Goal: Task Accomplishment & Management: Complete application form

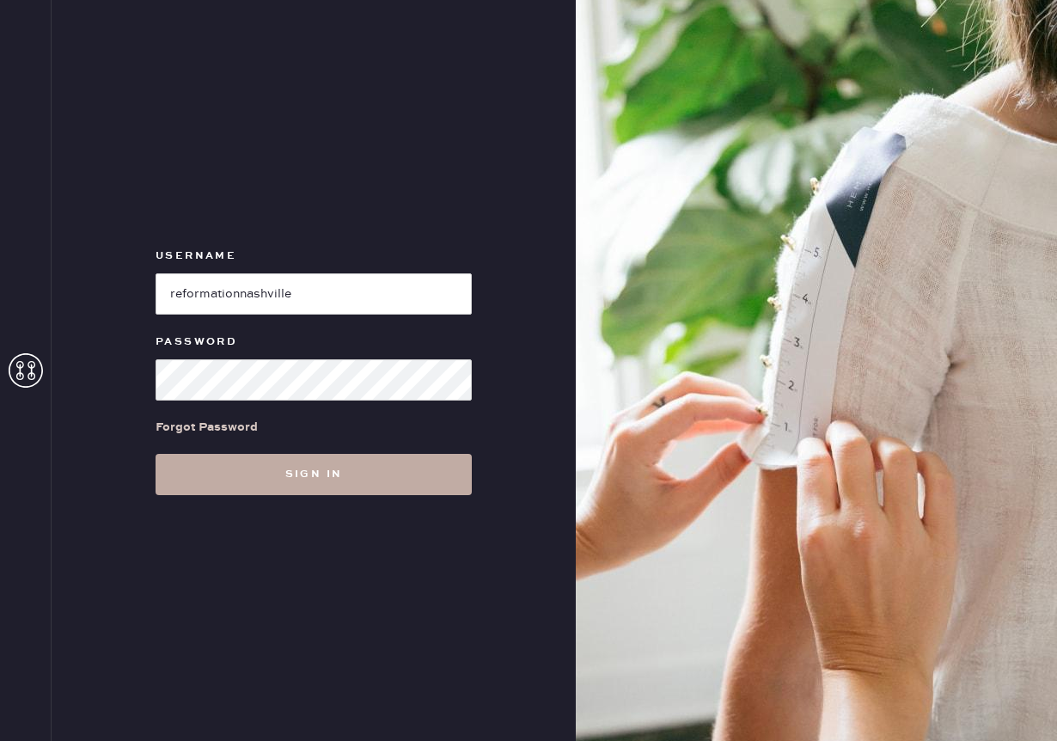
click at [375, 468] on button "Sign in" at bounding box center [314, 474] width 316 height 41
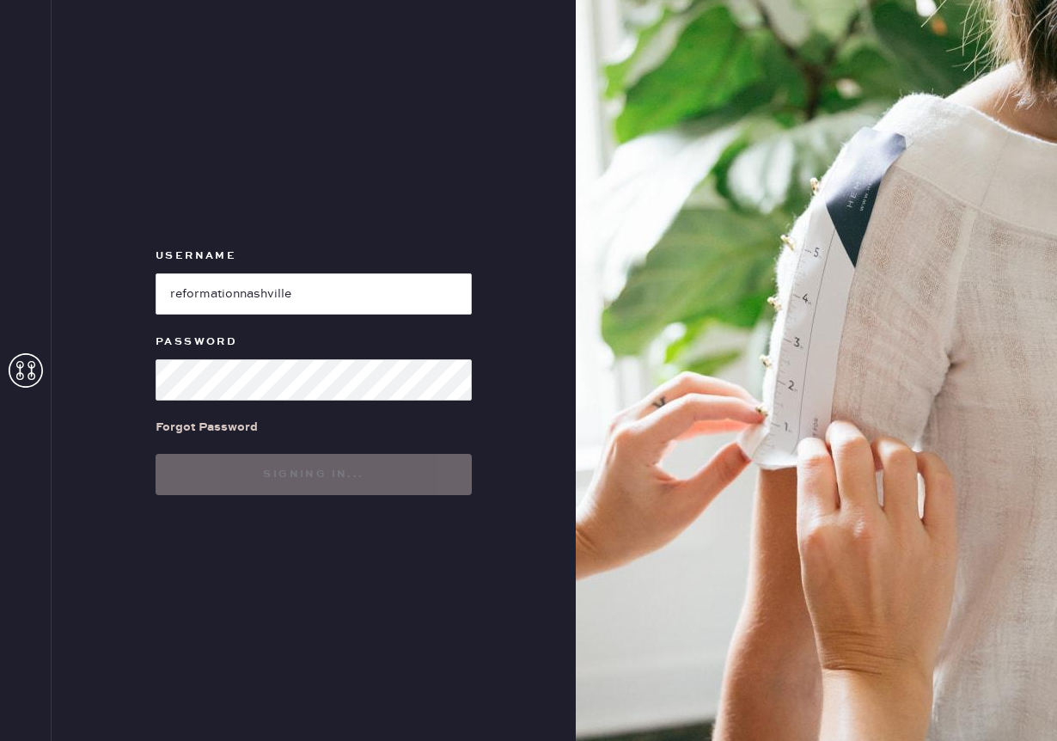
click at [552, 119] on div "Username Password Forgot Password Signing in..." at bounding box center [314, 370] width 524 height 741
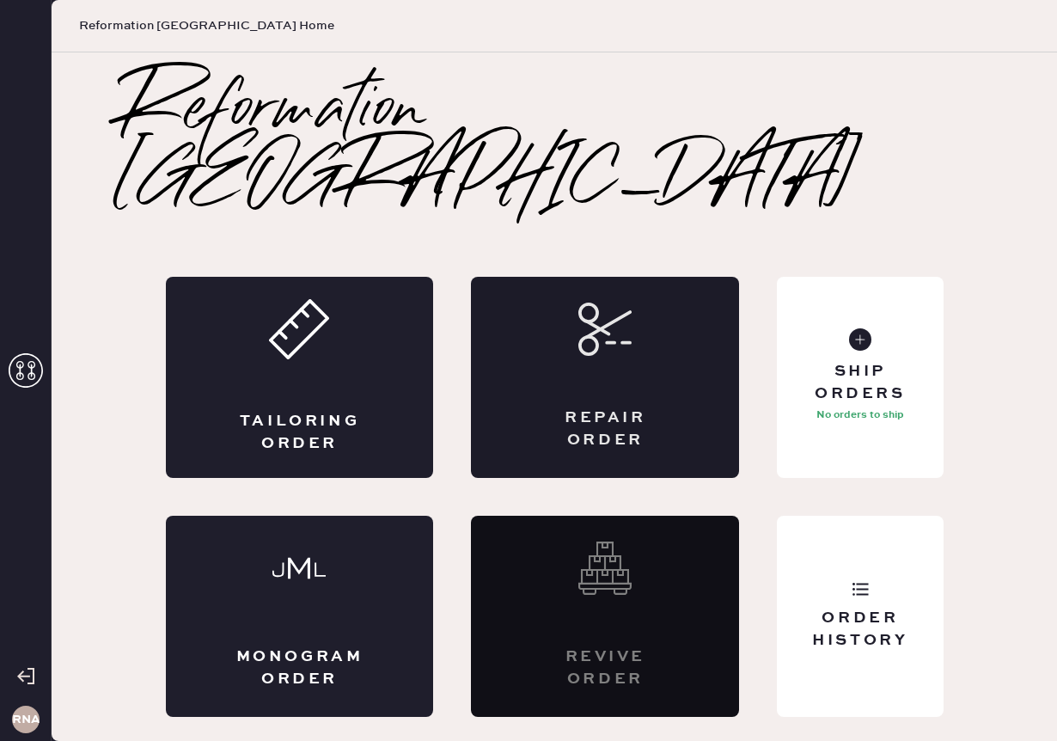
click at [529, 384] on div "Repair Order" at bounding box center [605, 377] width 268 height 201
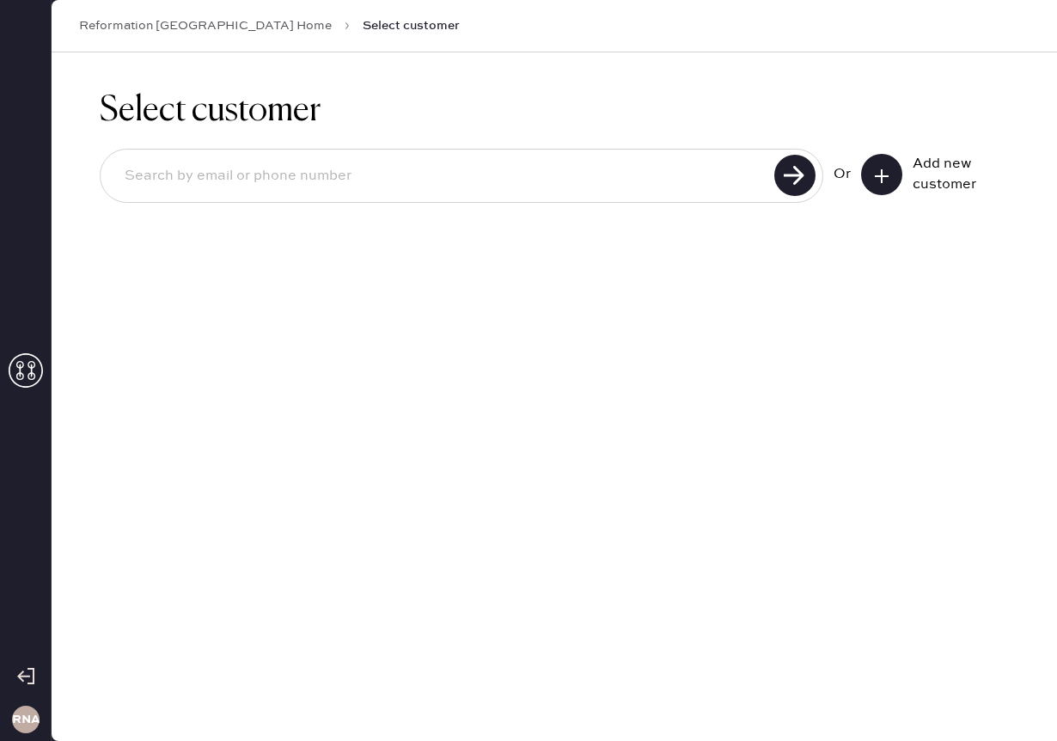
click at [897, 187] on button at bounding box center [881, 174] width 41 height 41
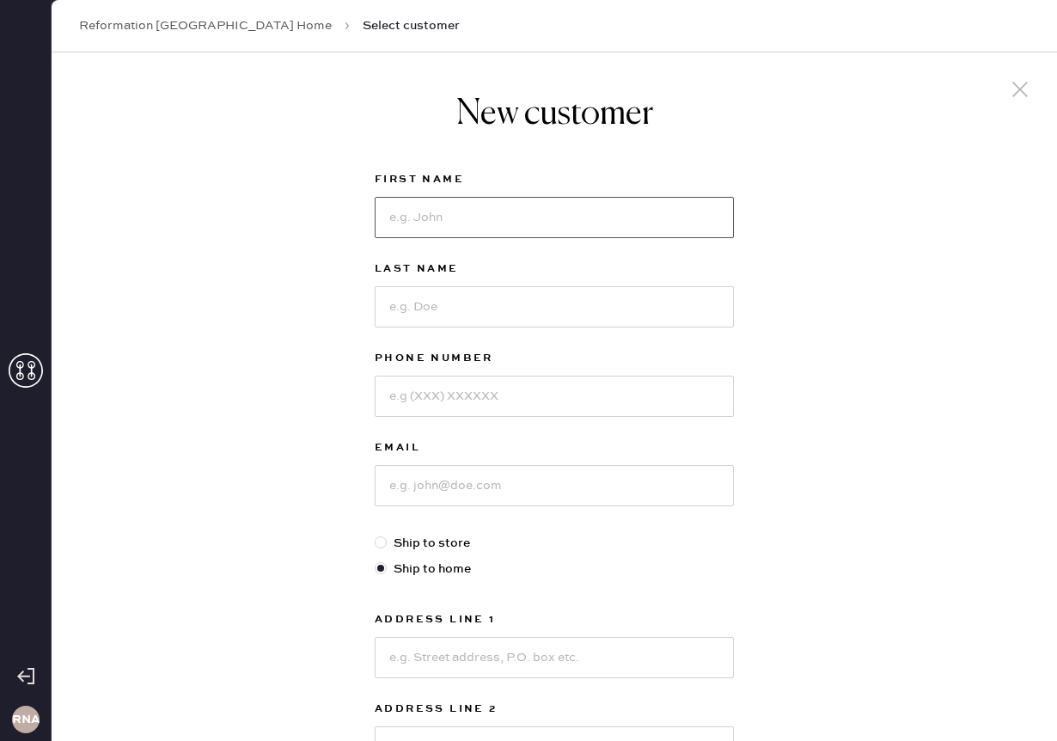
click at [566, 216] on input at bounding box center [554, 217] width 359 height 41
type input "[PERSON_NAME]"
click at [465, 295] on input at bounding box center [554, 306] width 359 height 41
type input "A"
type input "Salin"
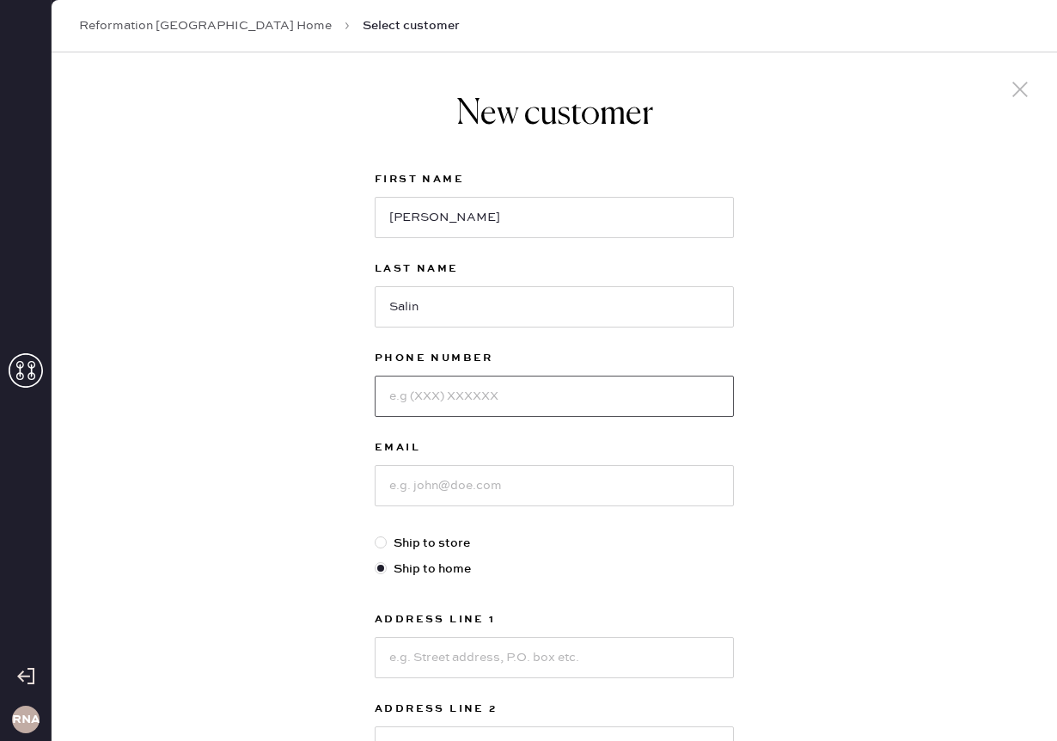
click at [450, 389] on input at bounding box center [554, 396] width 359 height 41
type input "6613881250"
click at [446, 489] on input at bounding box center [554, 485] width 359 height 41
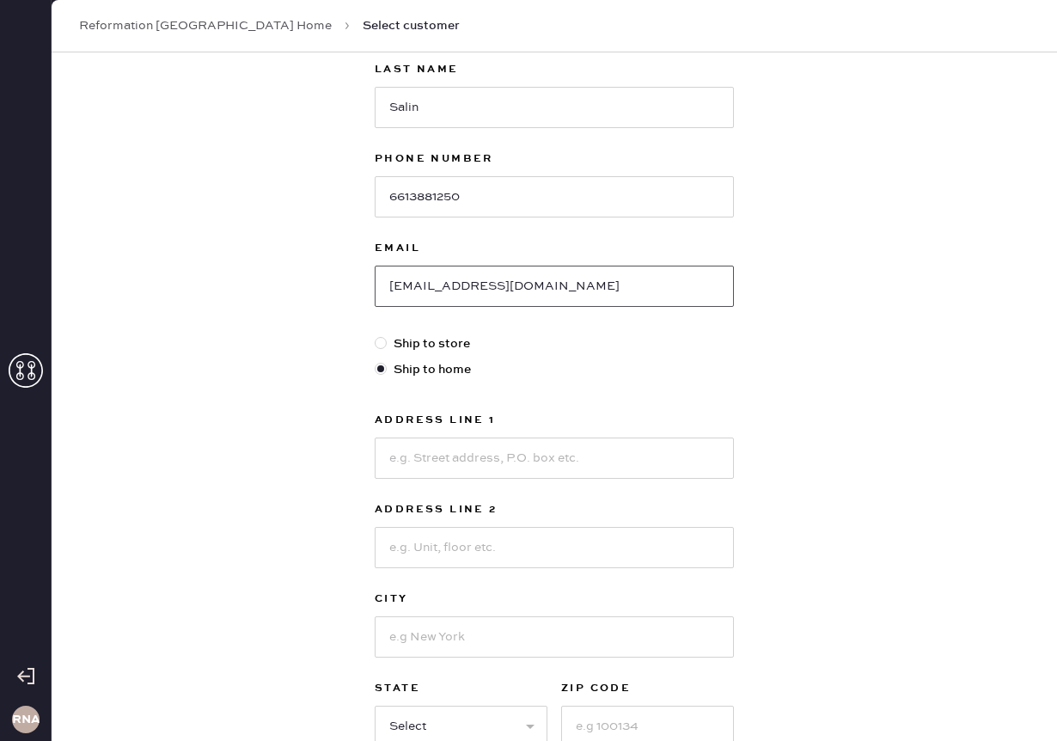
type input "[EMAIL_ADDRESS][DOMAIN_NAME]"
click at [511, 456] on input at bounding box center [554, 457] width 359 height 41
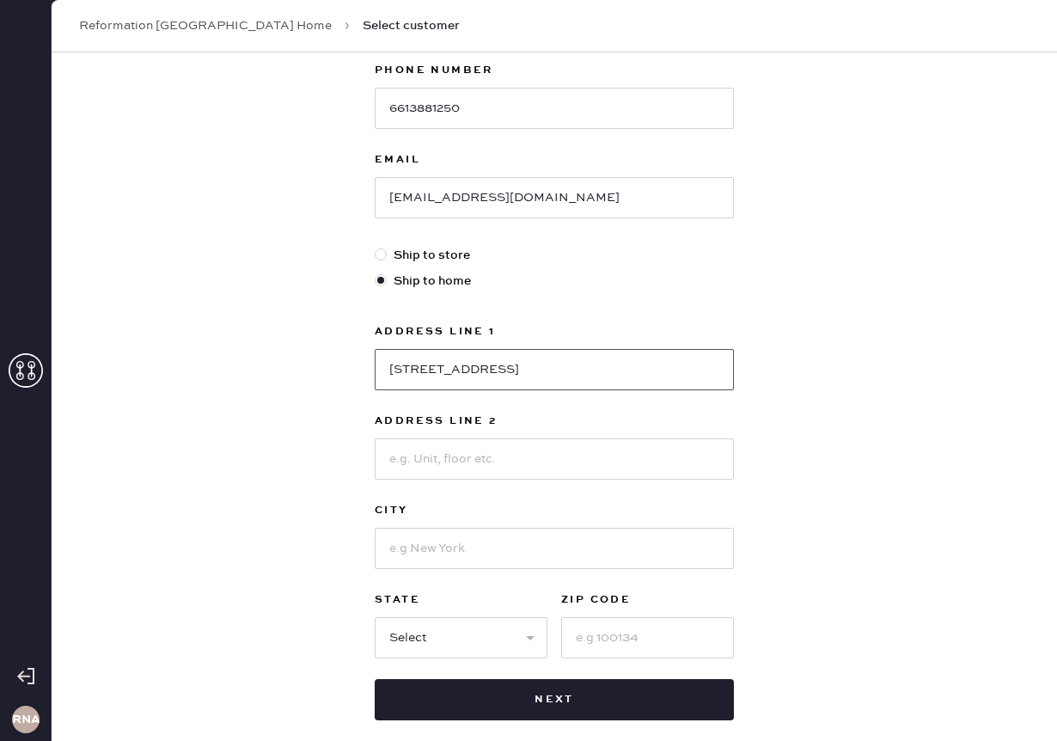
scroll to position [315, 0]
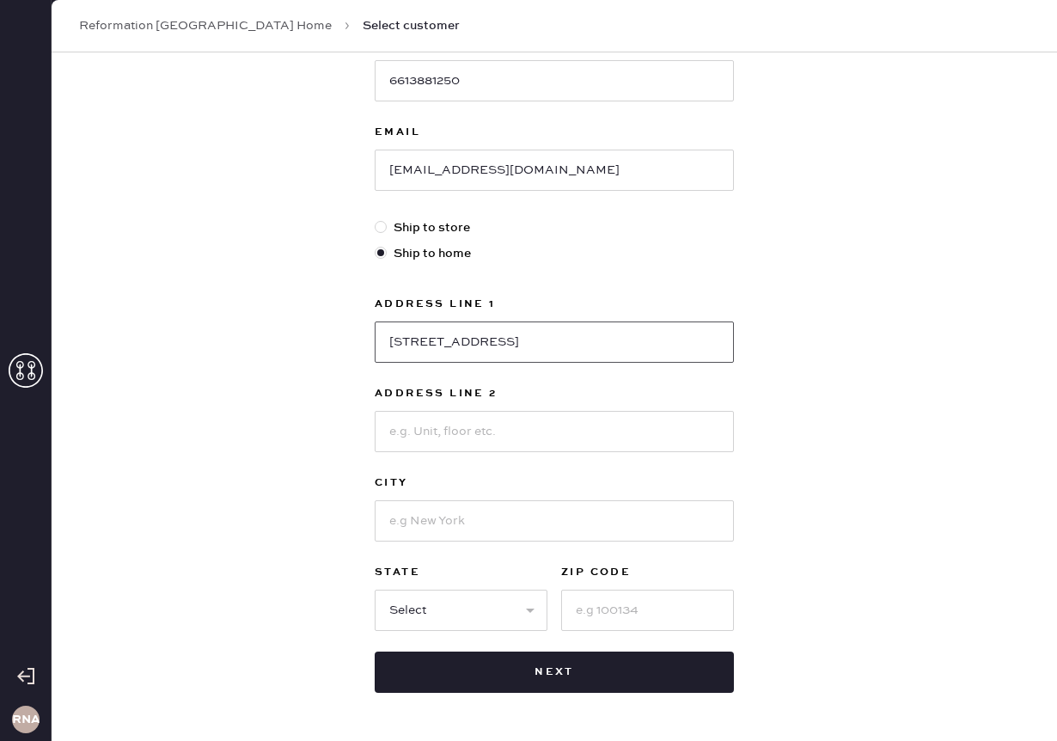
type input "[STREET_ADDRESS]"
click at [468, 537] on input at bounding box center [554, 520] width 359 height 41
click at [457, 529] on input at bounding box center [554, 520] width 359 height 41
type input "[GEOGRAPHIC_DATA]"
click at [428, 577] on label "State" at bounding box center [461, 572] width 173 height 21
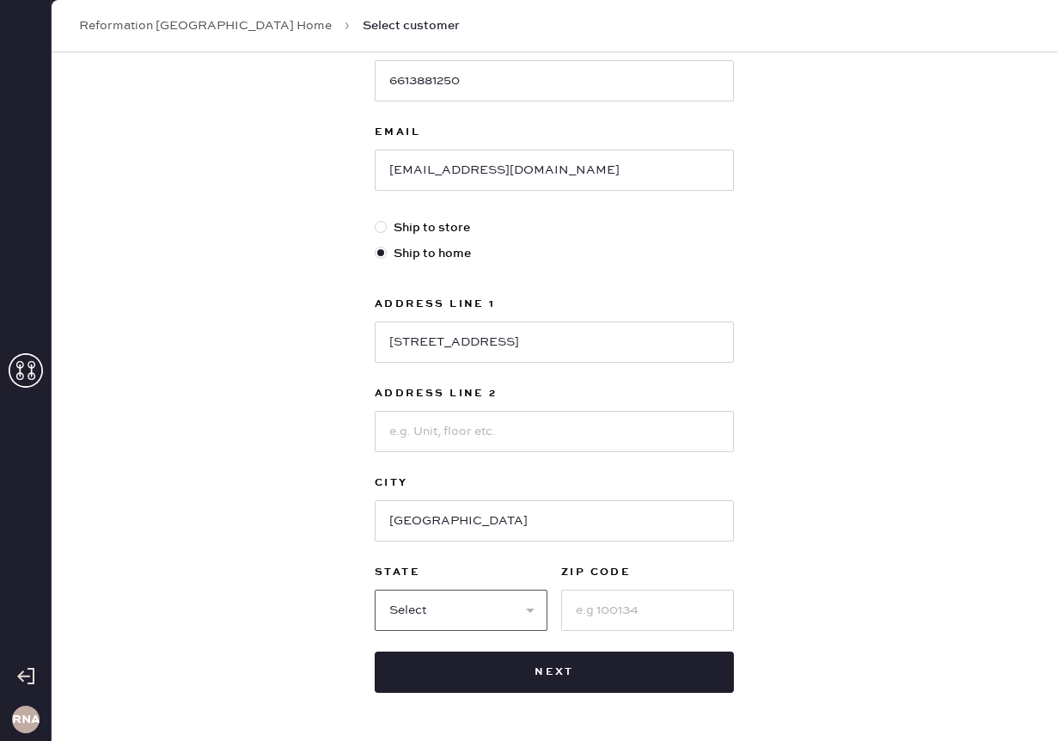
click at [432, 598] on select "Select AK AL AR AZ CA CO CT [GEOGRAPHIC_DATA] DE FL [GEOGRAPHIC_DATA] HI [GEOGR…" at bounding box center [461, 610] width 173 height 41
select select "TN"
click at [583, 609] on input at bounding box center [647, 610] width 173 height 41
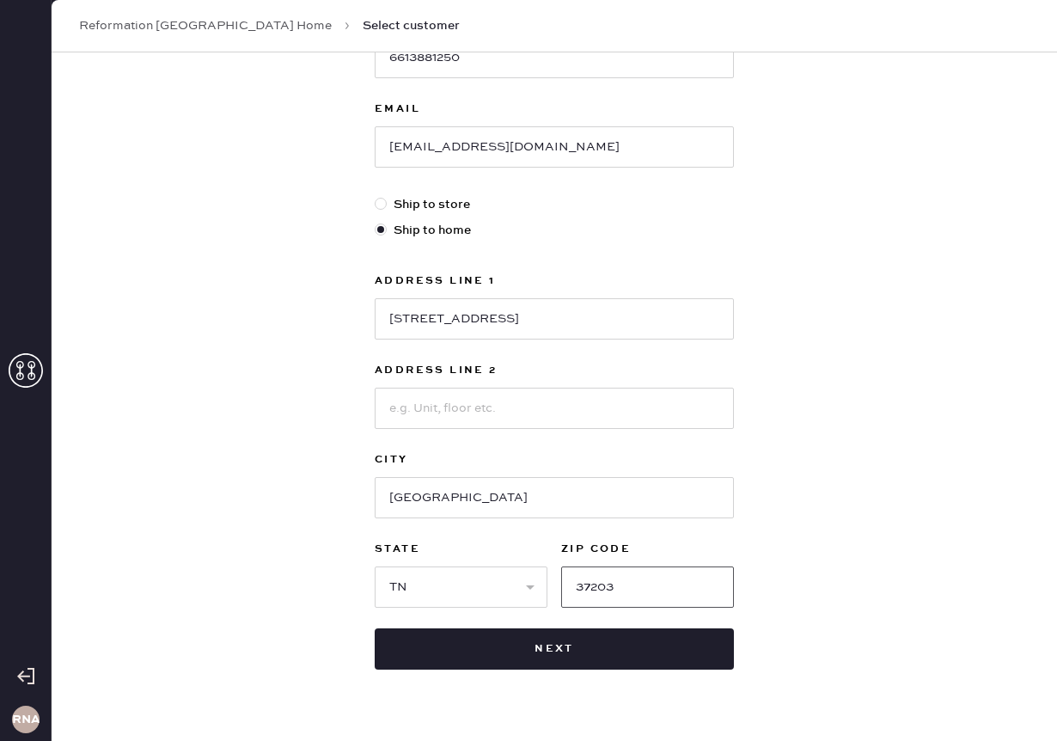
scroll to position [350, 0]
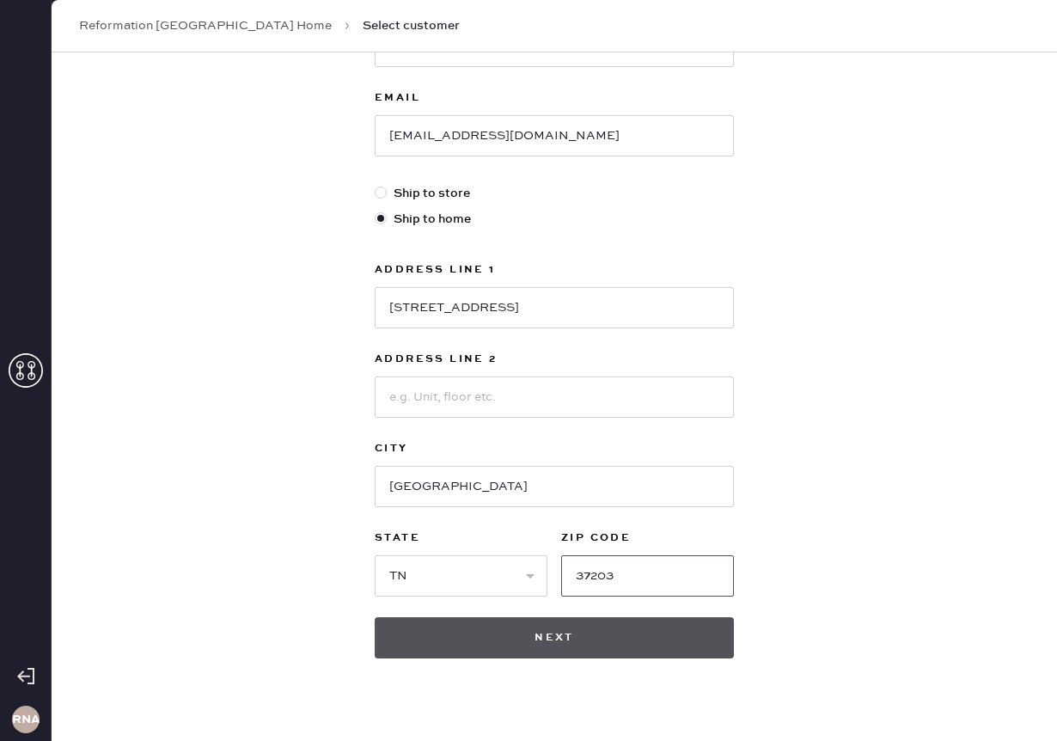
type input "37203"
click at [478, 633] on button "Next" at bounding box center [554, 637] width 359 height 41
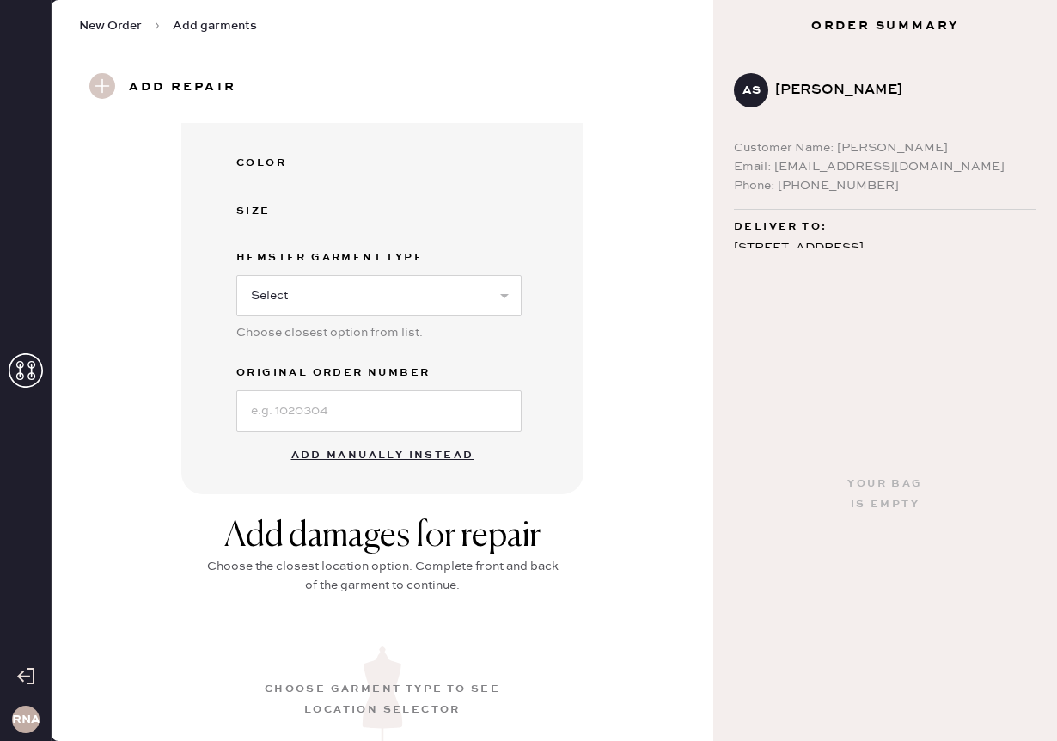
click at [392, 455] on button "Add manually instead" at bounding box center [383, 455] width 204 height 34
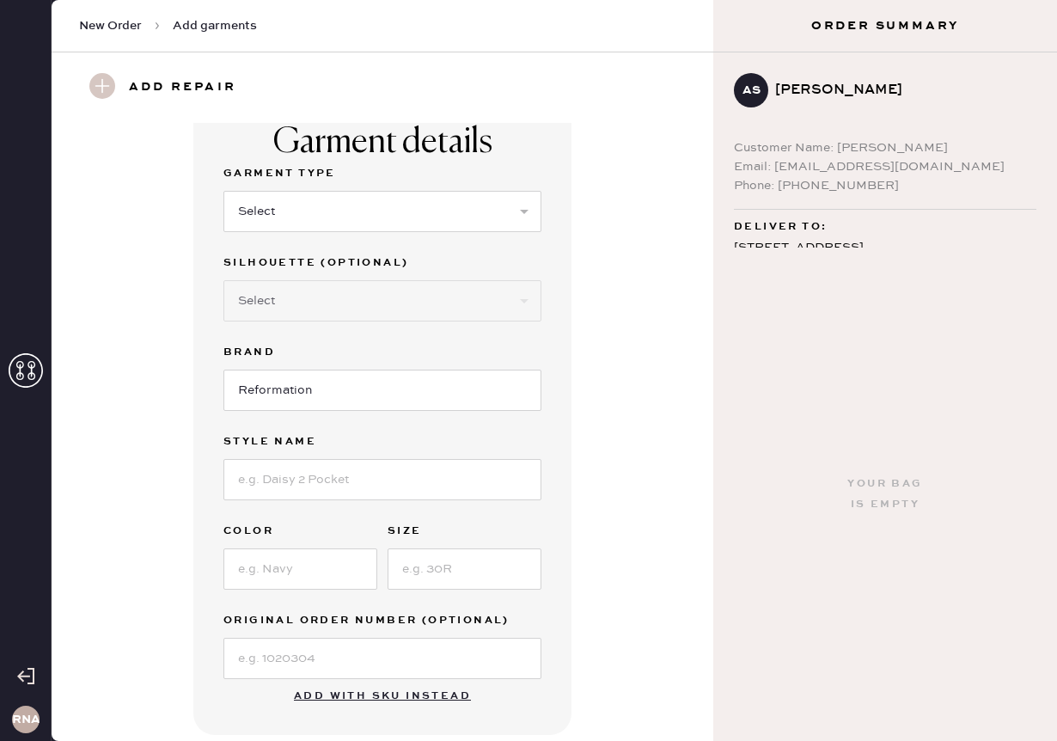
scroll to position [23, 0]
click at [387, 207] on select "Select Basic Skirt Jeans Leggings Pants Shorts Basic Sleeved Dress Basic Sleeve…" at bounding box center [382, 210] width 318 height 41
select select "5"
click at [351, 314] on select "Select Short Sleeves Long Sleeves Other" at bounding box center [382, 299] width 318 height 41
select select "17"
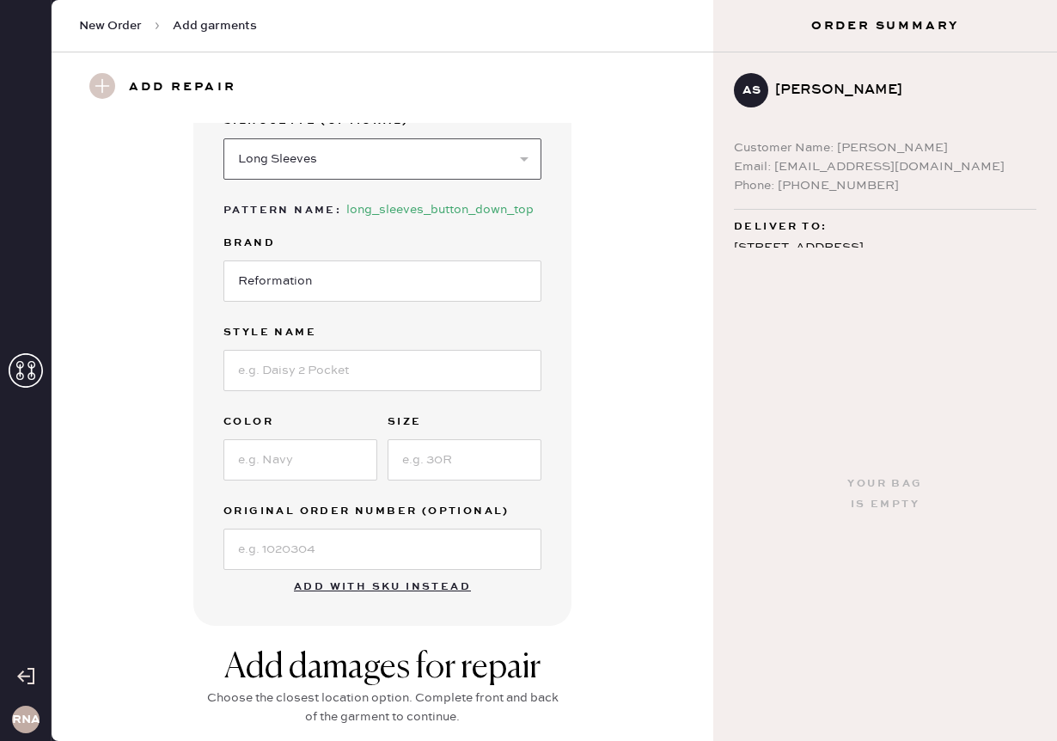
scroll to position [169, 0]
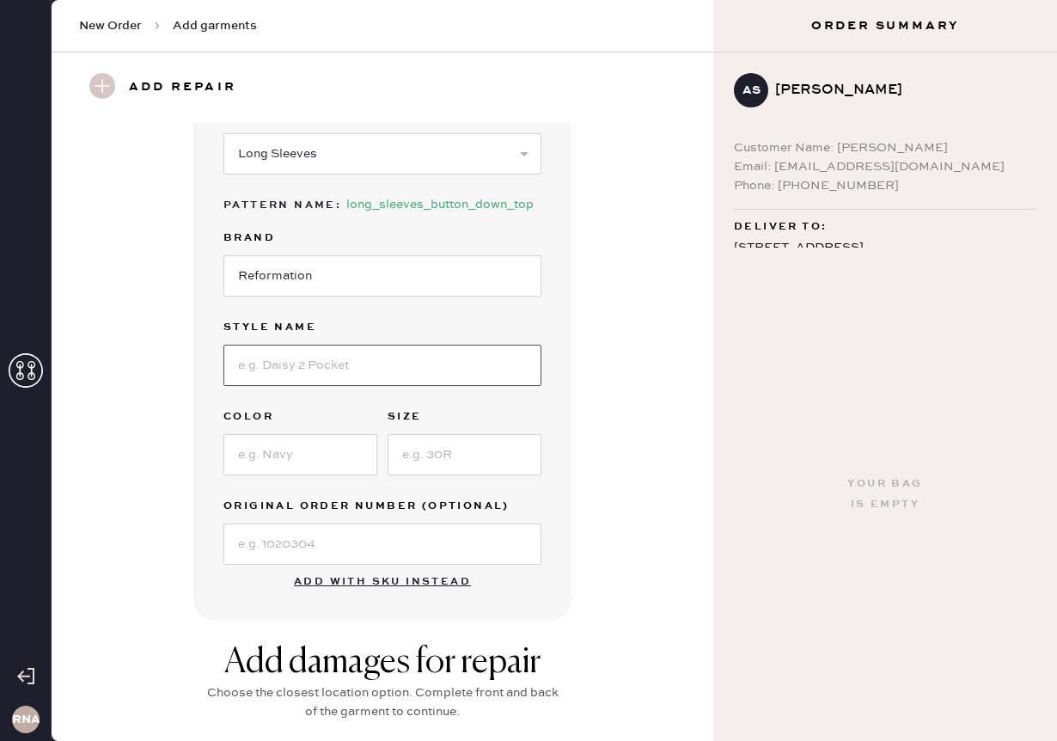
click at [476, 371] on input at bounding box center [382, 365] width 318 height 41
type input "[PERSON_NAME]"
click at [291, 460] on input at bounding box center [300, 454] width 154 height 41
type input "Black"
click at [444, 465] on input at bounding box center [465, 454] width 154 height 41
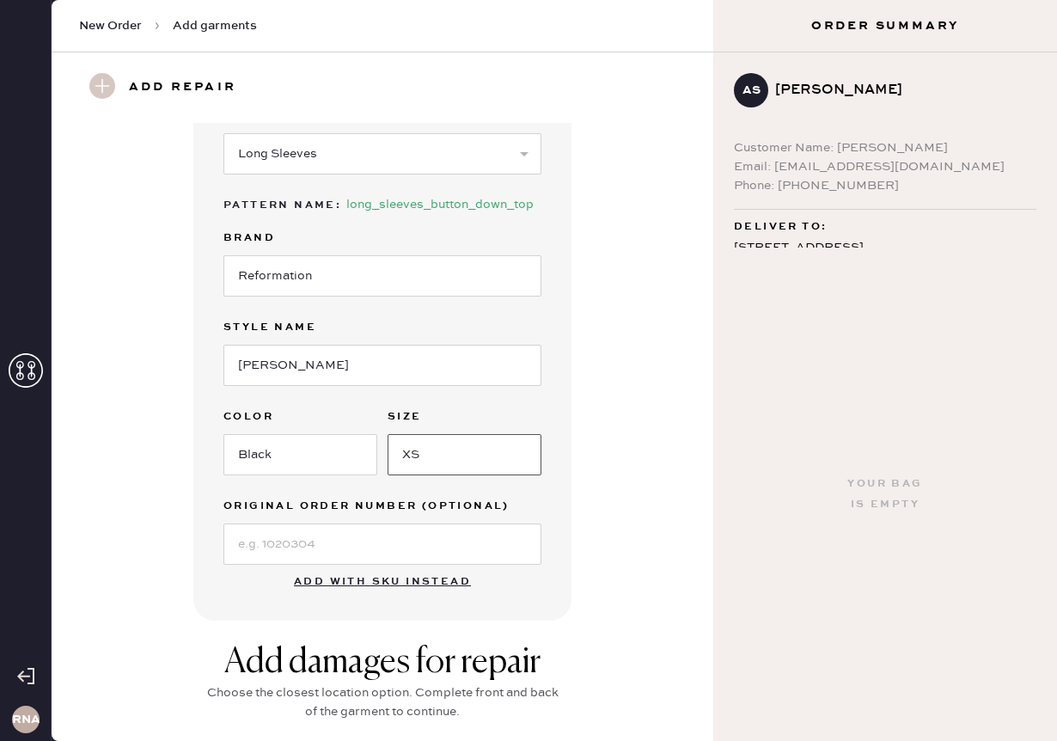
type input "XS"
click at [339, 548] on input at bounding box center [382, 543] width 318 height 41
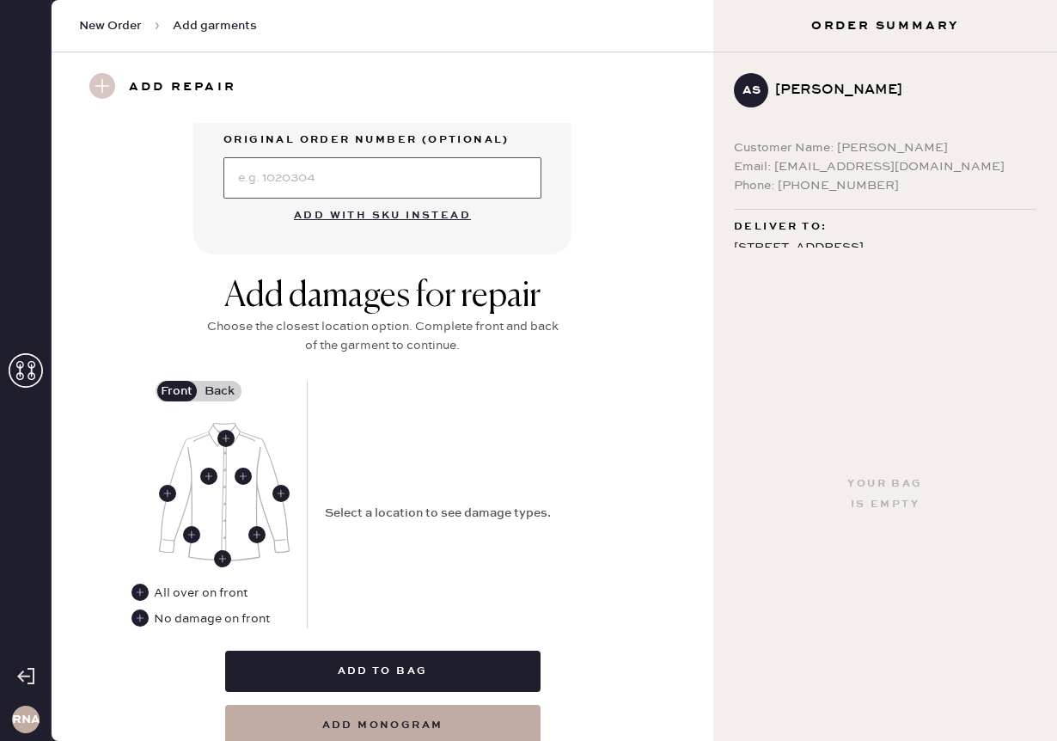
scroll to position [560, 0]
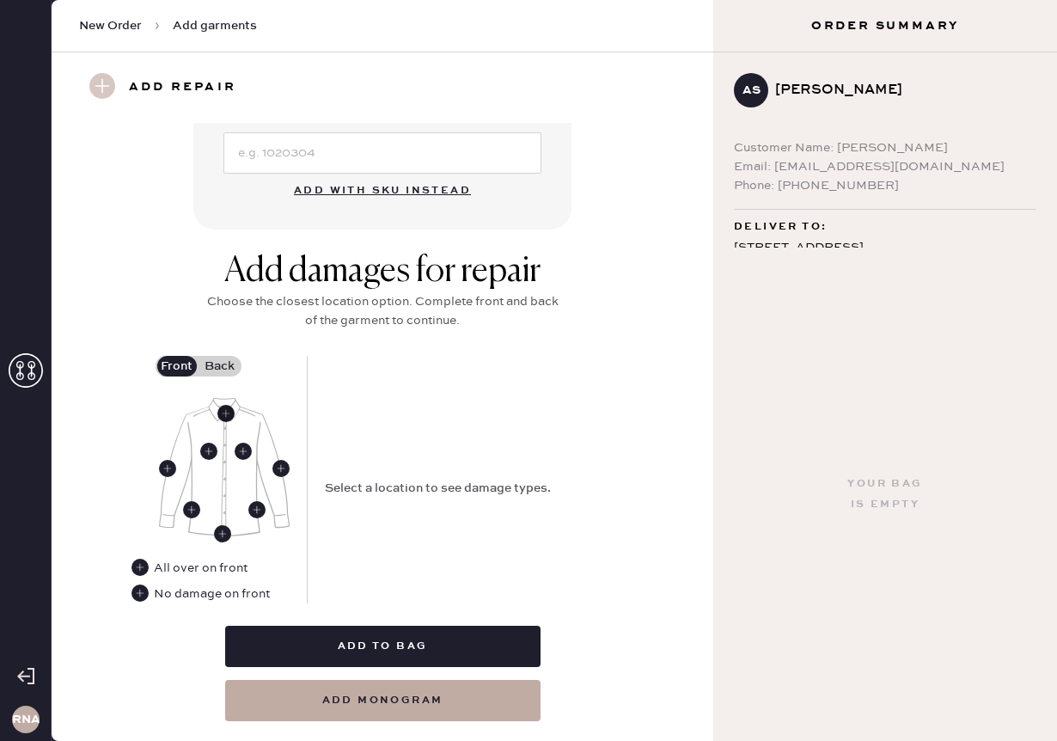
click at [229, 417] on use at bounding box center [225, 413] width 17 height 17
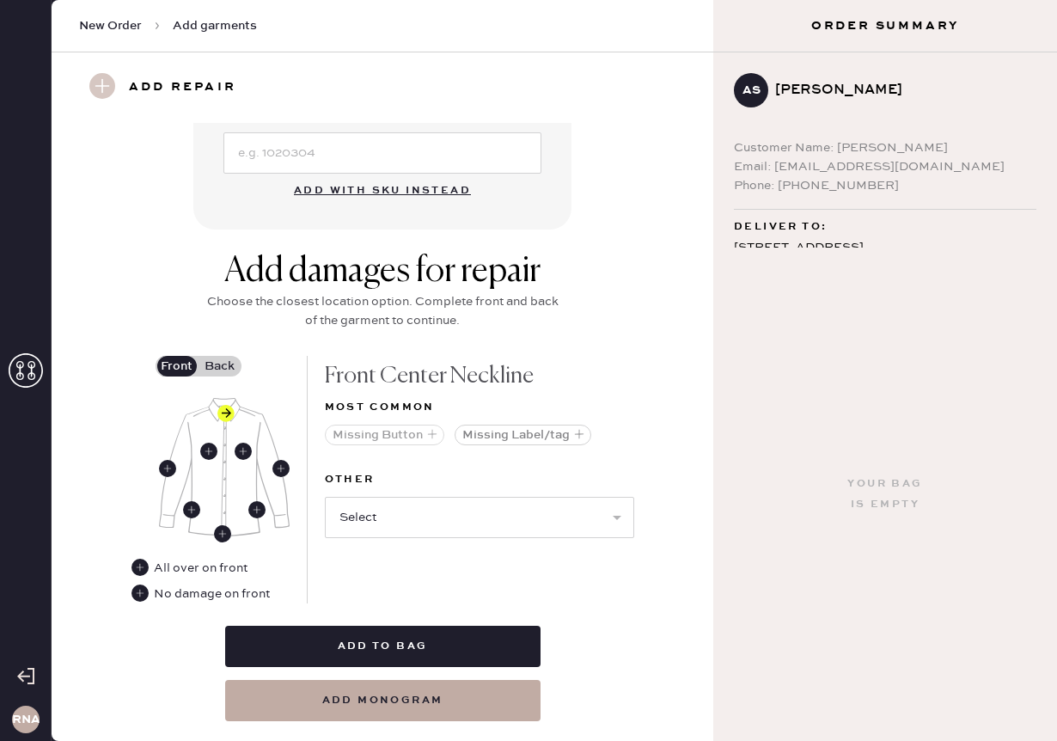
click at [400, 437] on button "Missing Button" at bounding box center [384, 435] width 119 height 21
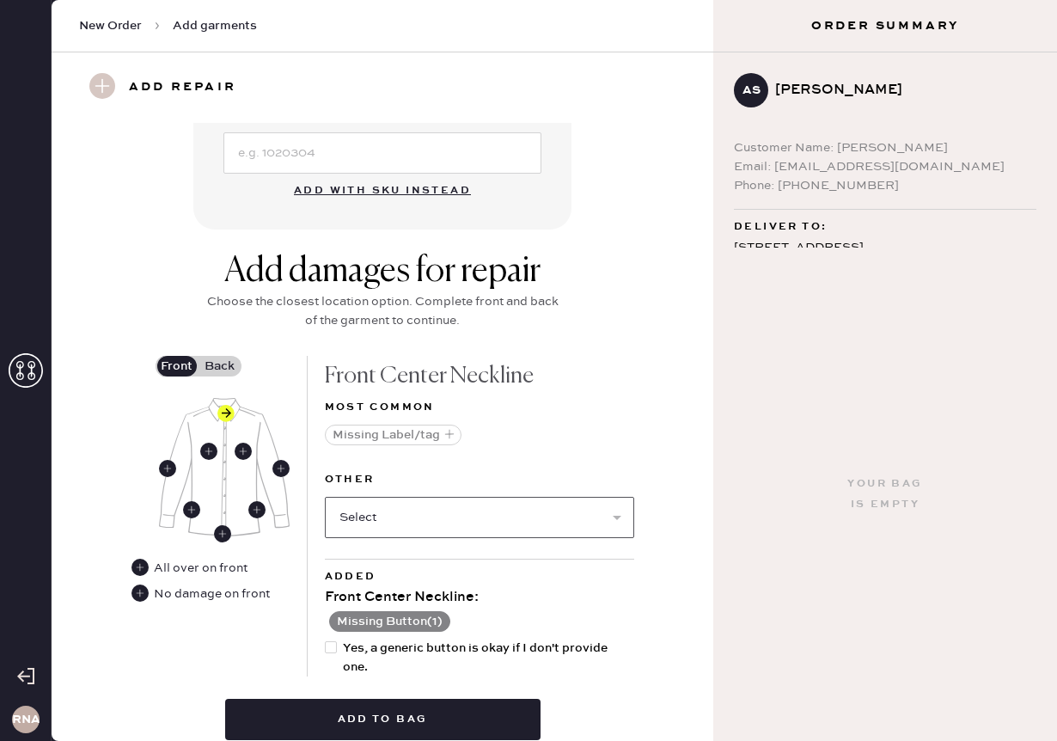
click at [450, 503] on select "Select Broken / Ripped Hem Broken Beads Broken Button Broken Elastic Broken Hoo…" at bounding box center [479, 517] width 309 height 41
select select "1679"
select select
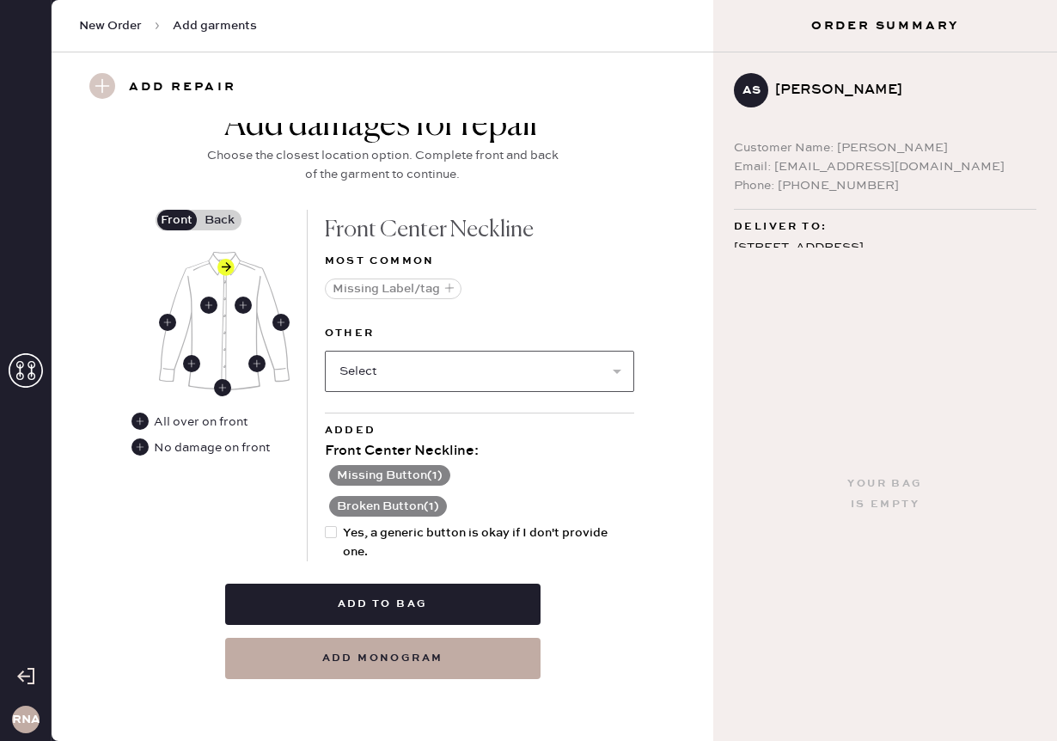
scroll to position [707, 0]
click at [513, 532] on span "Yes, a generic button is okay if I don't provide one." at bounding box center [488, 542] width 291 height 38
click at [326, 524] on input "Yes, a generic button is okay if I don't provide one." at bounding box center [325, 523] width 1 height 1
checkbox input "true"
click at [223, 387] on use at bounding box center [222, 387] width 17 height 17
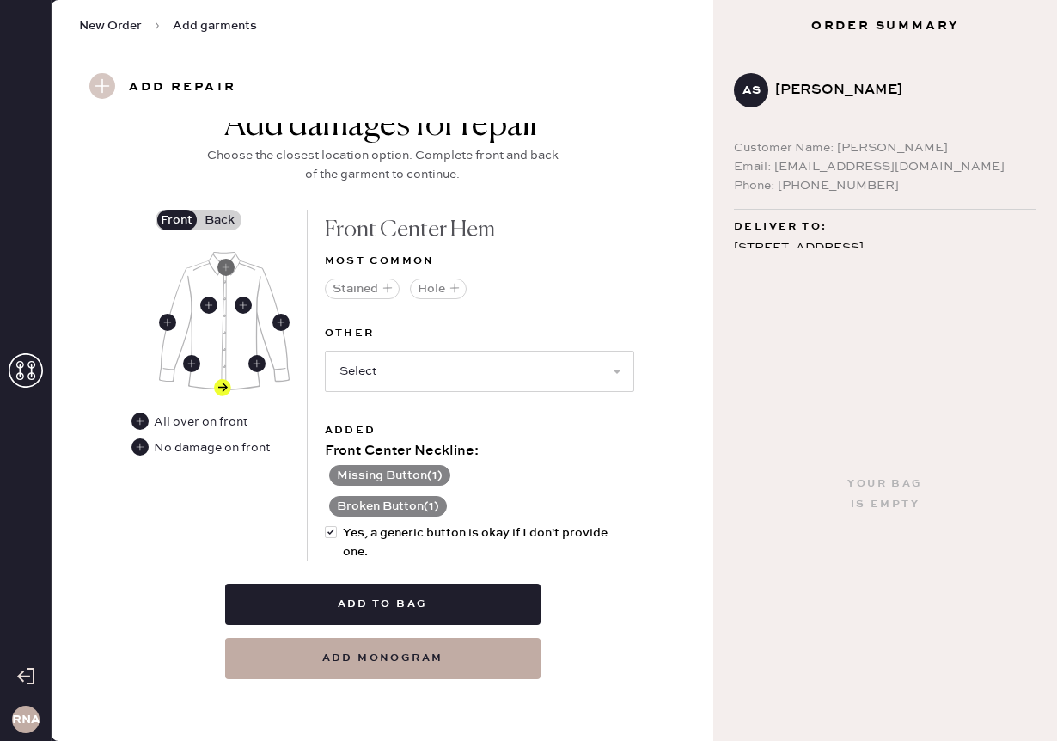
click at [223, 273] on use at bounding box center [225, 267] width 17 height 17
click at [242, 297] on use at bounding box center [243, 305] width 17 height 17
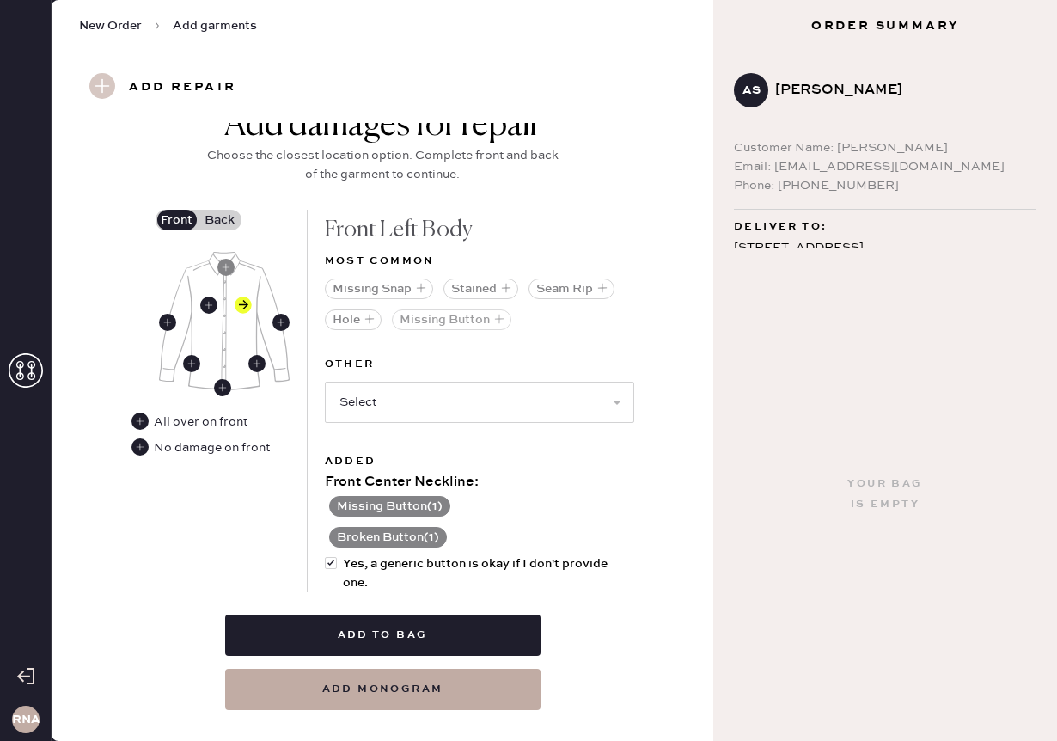
click at [470, 320] on button "Missing Button" at bounding box center [451, 319] width 119 height 21
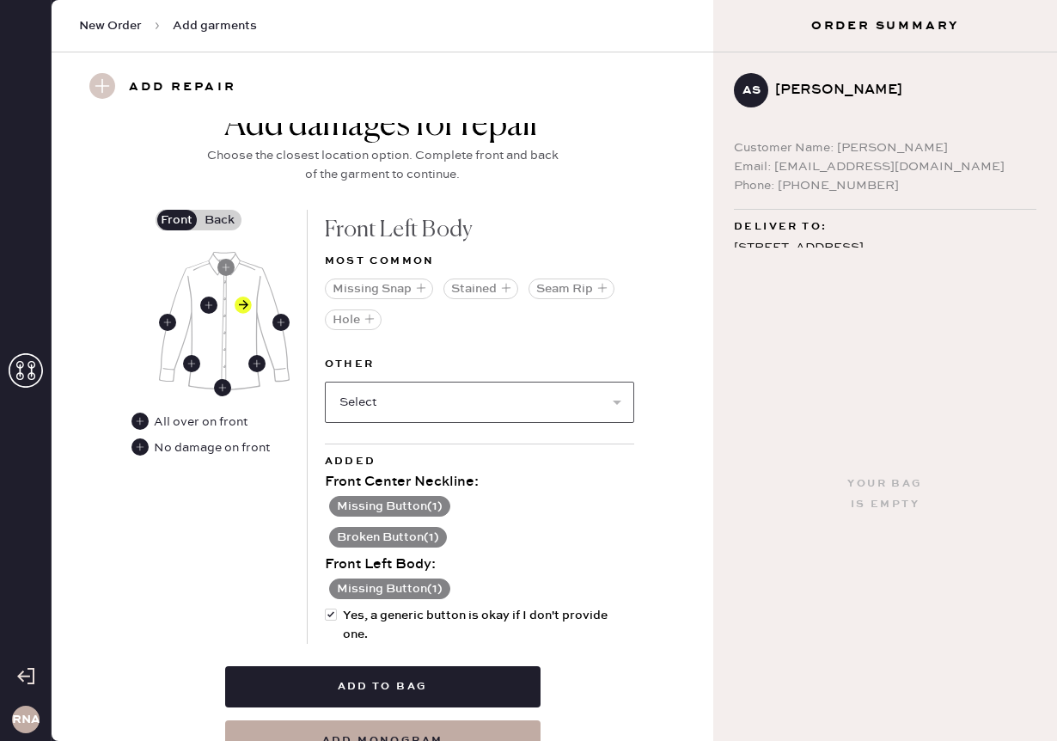
click at [476, 412] on select "Select Broken / Ripped Hem Broken Beads Broken Button Broken Elastic Broken Hoo…" at bounding box center [479, 402] width 309 height 41
select select "1679"
select select
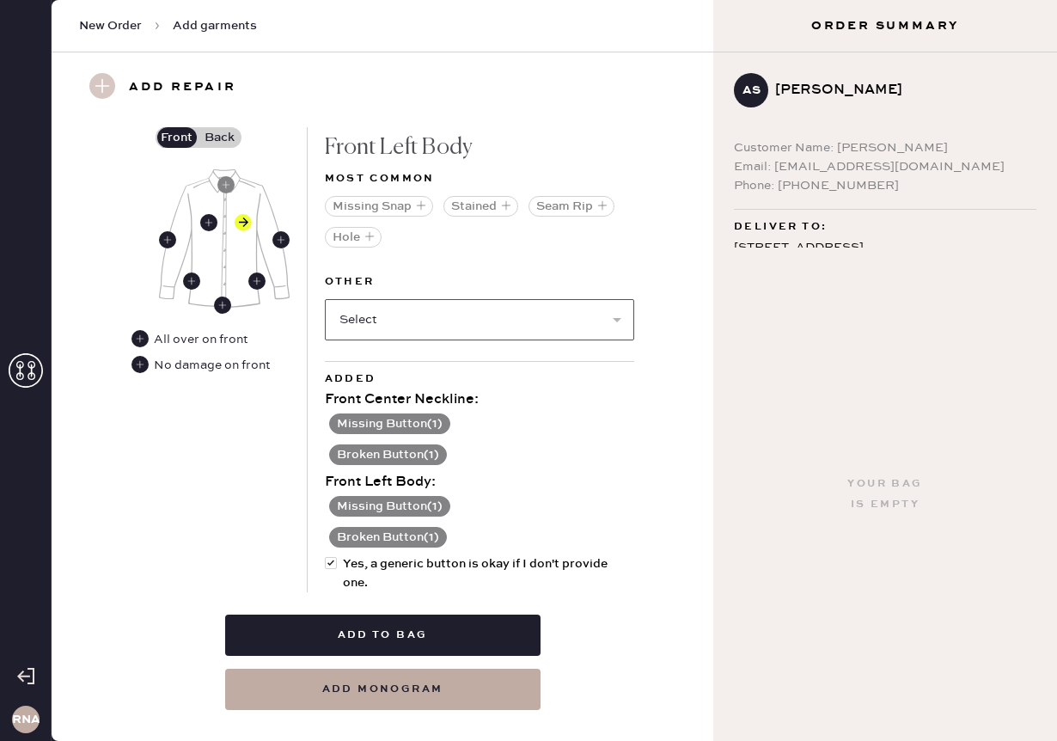
scroll to position [798, 0]
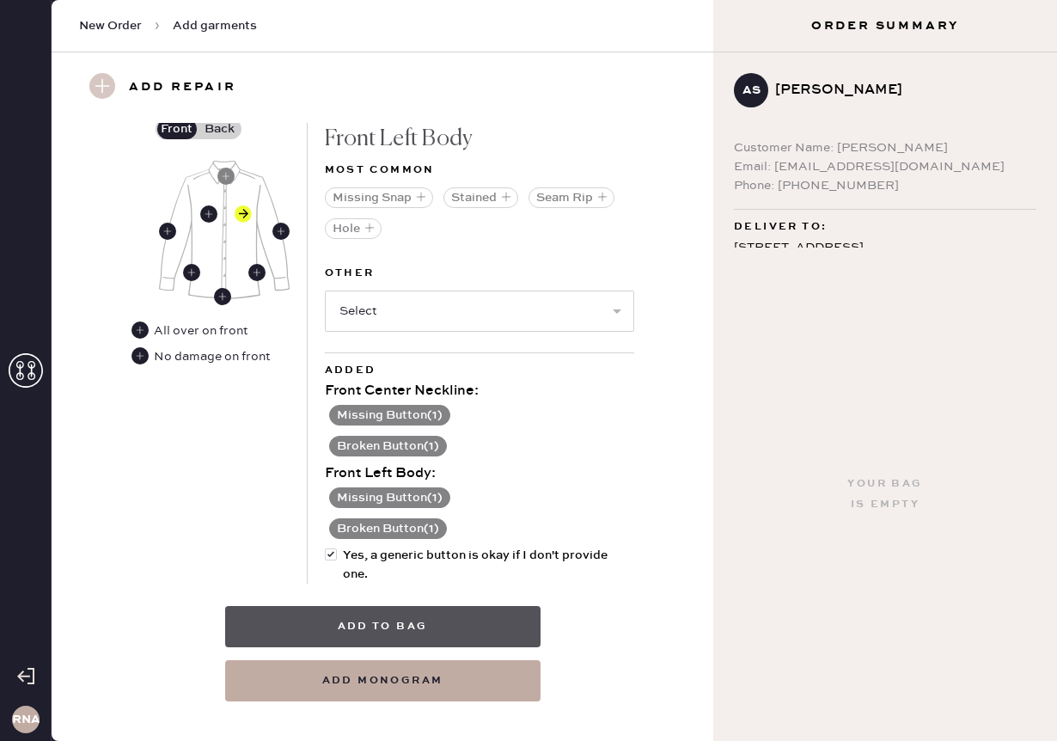
click at [467, 618] on button "Add to bag" at bounding box center [382, 626] width 315 height 41
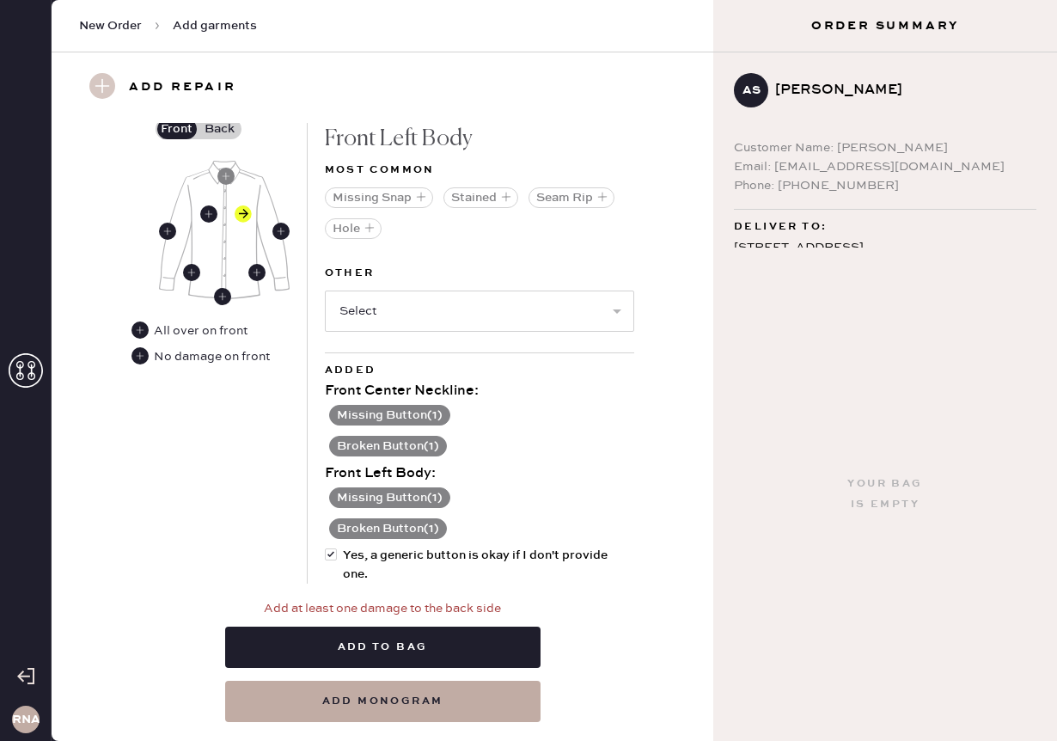
click at [223, 130] on label "Back" at bounding box center [220, 129] width 43 height 21
click at [220, 129] on input "Back" at bounding box center [220, 129] width 0 height 0
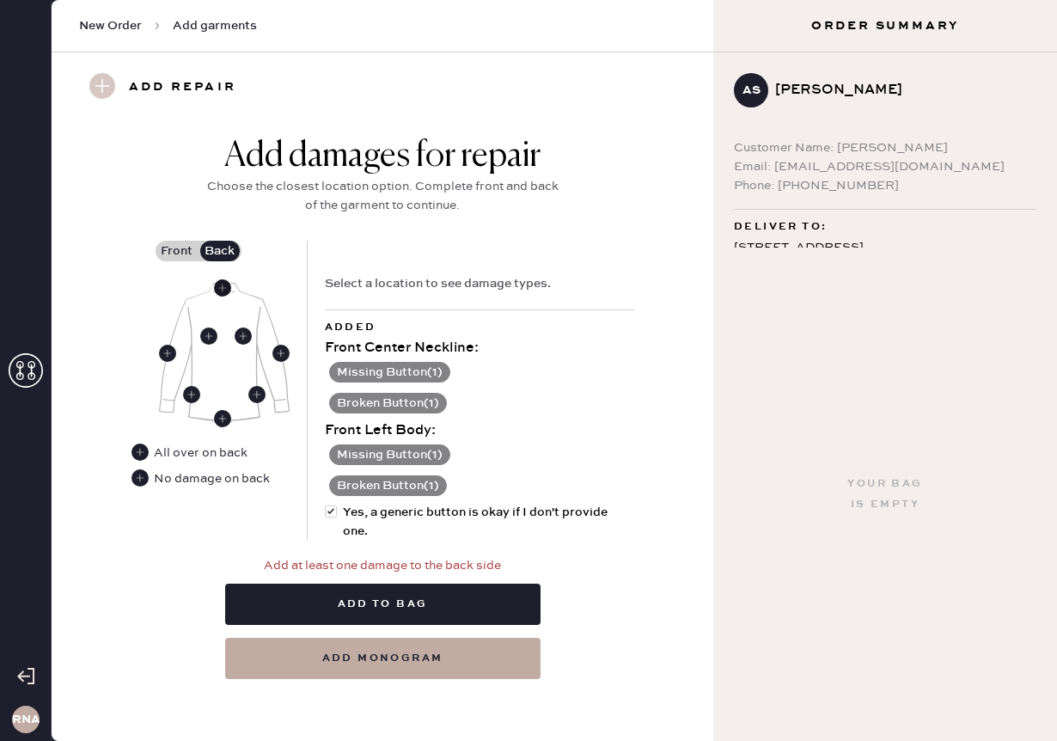
click at [227, 284] on use at bounding box center [222, 287] width 17 height 17
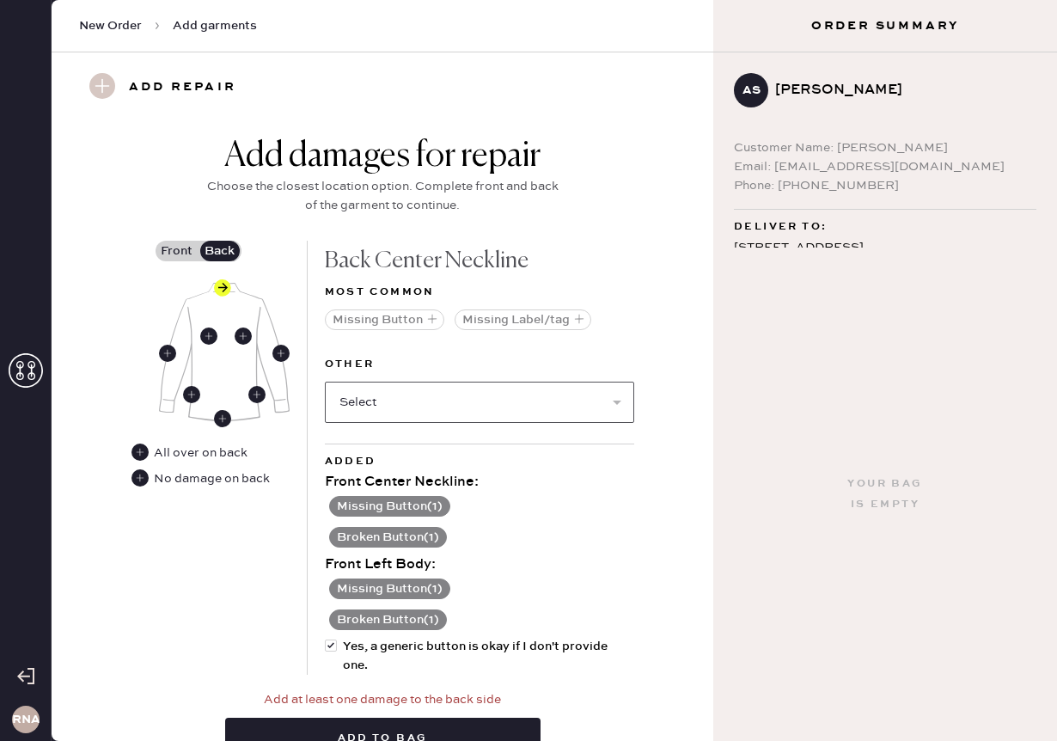
click at [453, 404] on select "Select Broken / Ripped Hem Broken Beads Broken Button Broken Elastic Broken Hoo…" at bounding box center [479, 402] width 309 height 41
click at [530, 401] on select "Select Broken / Ripped Hem Broken Beads Broken Button Broken Elastic Broken Hoo…" at bounding box center [479, 402] width 309 height 41
click at [142, 476] on use at bounding box center [140, 477] width 17 height 17
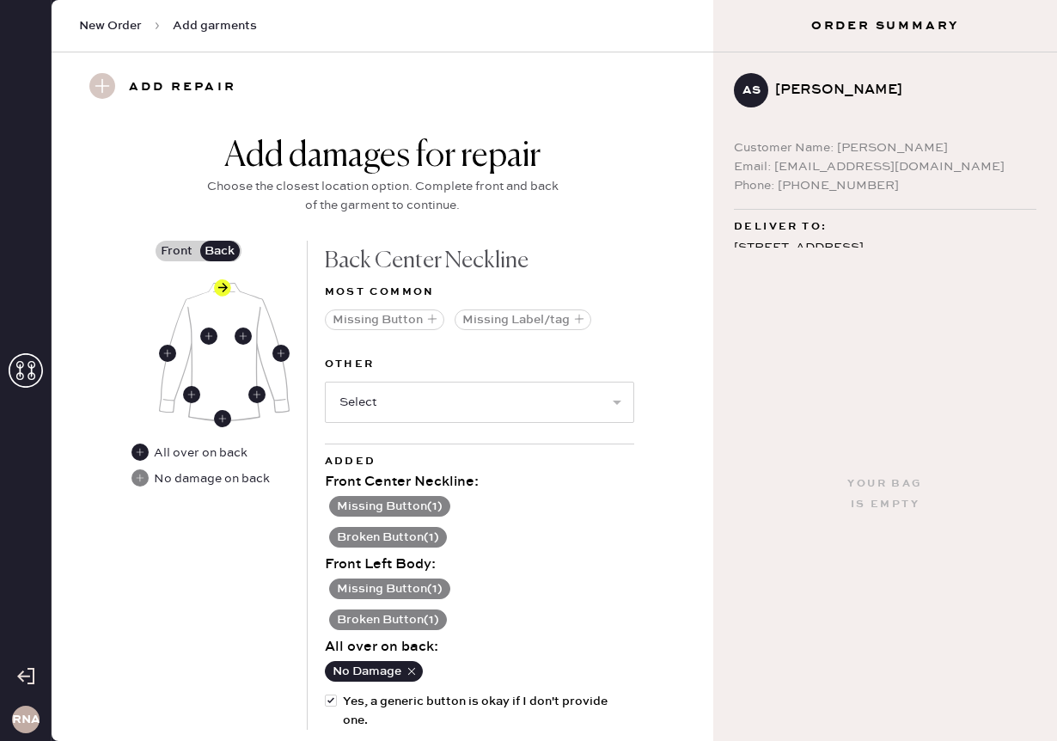
scroll to position [865, 0]
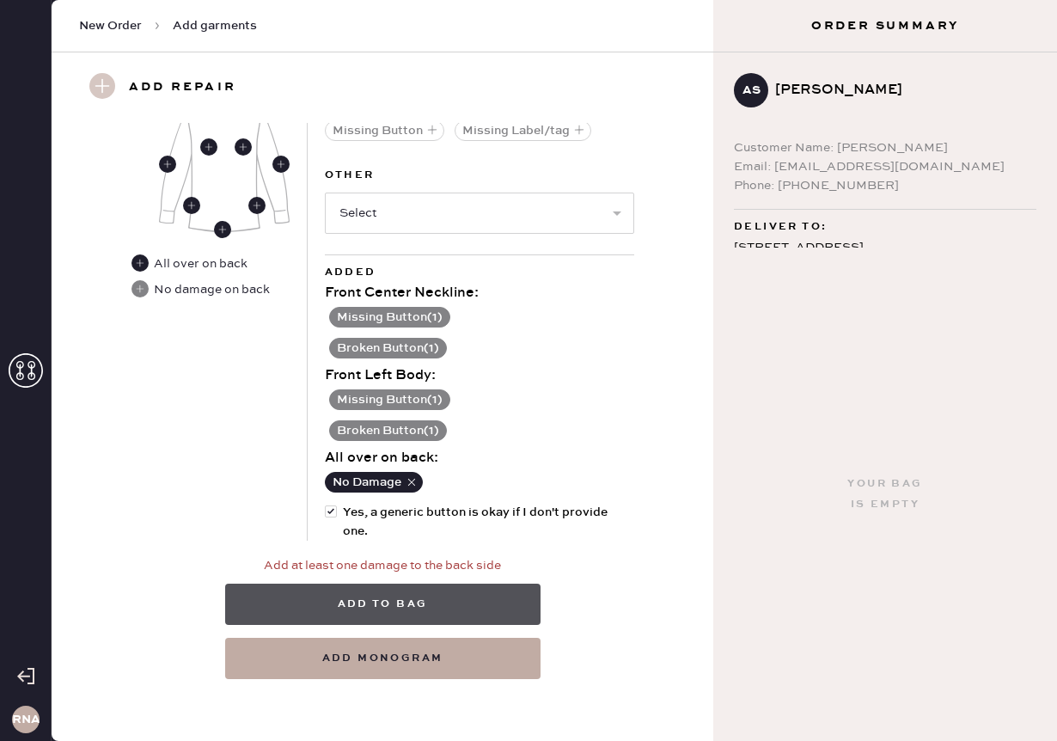
click at [484, 605] on button "Add to bag" at bounding box center [382, 604] width 315 height 41
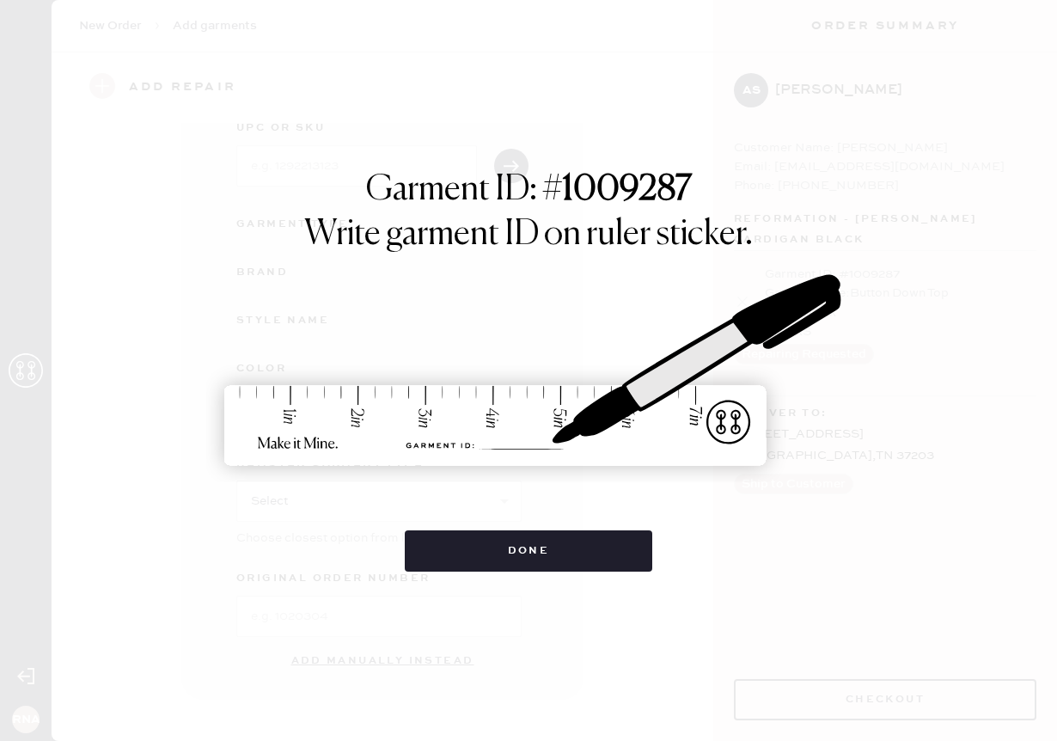
scroll to position [105, 0]
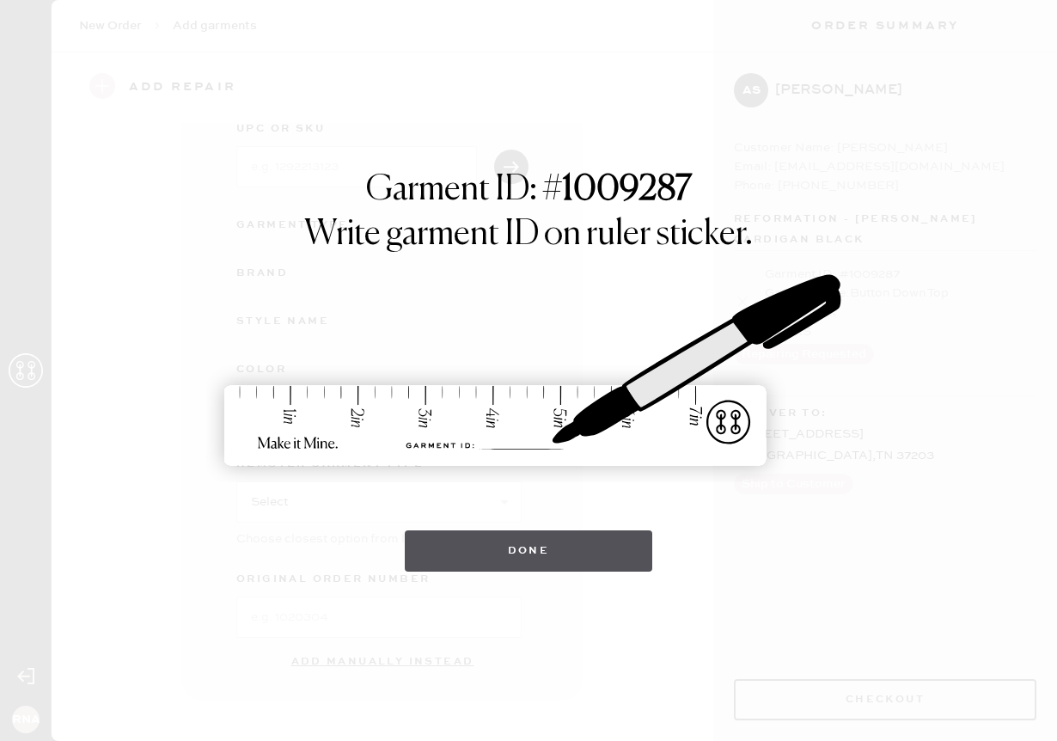
click at [598, 565] on button "Done" at bounding box center [529, 550] width 248 height 41
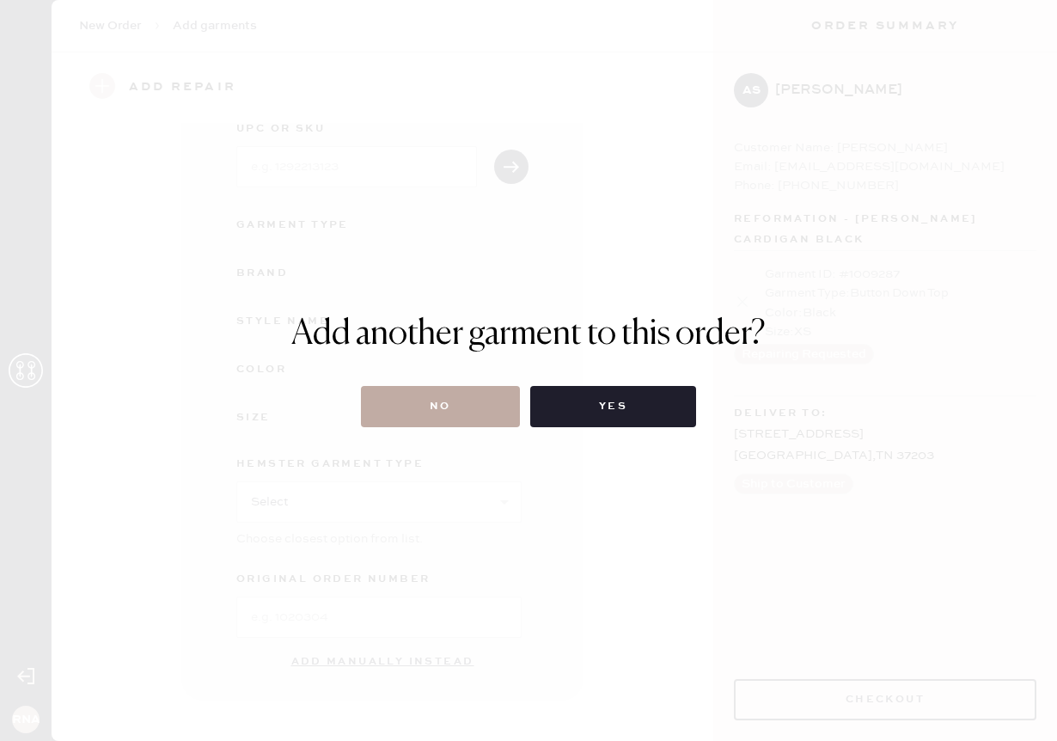
click at [459, 401] on button "No" at bounding box center [440, 406] width 159 height 41
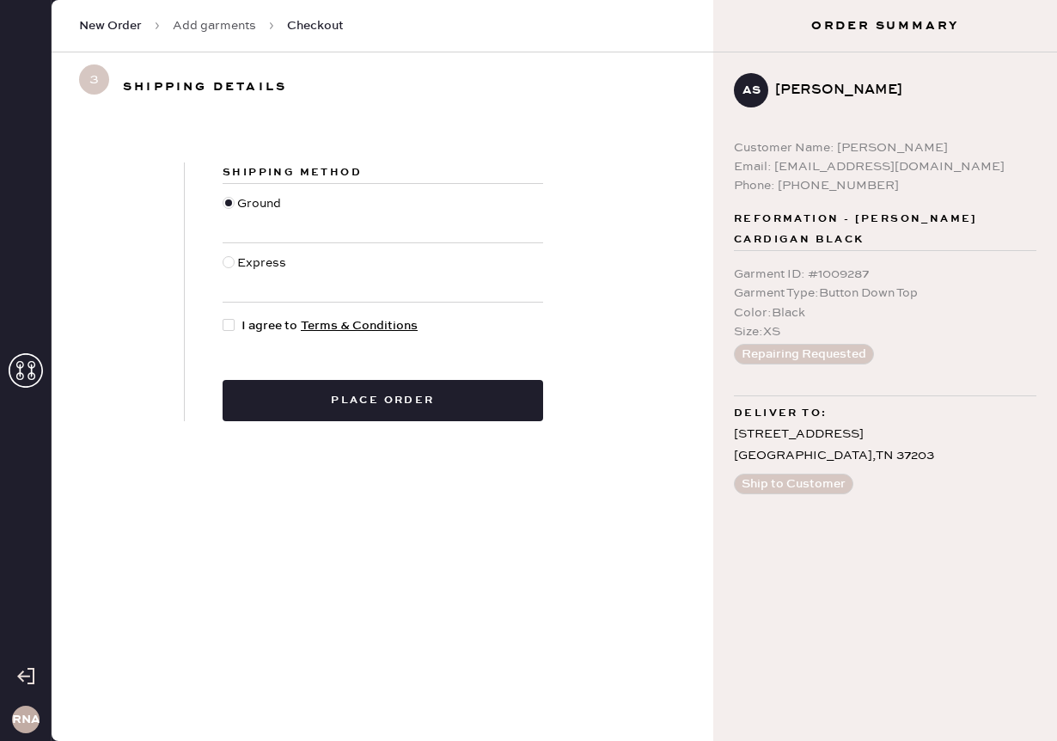
click at [257, 325] on span "I agree to Terms & Conditions" at bounding box center [330, 325] width 176 height 19
click at [223, 317] on input "I agree to Terms & Conditions" at bounding box center [223, 316] width 1 height 1
checkbox input "true"
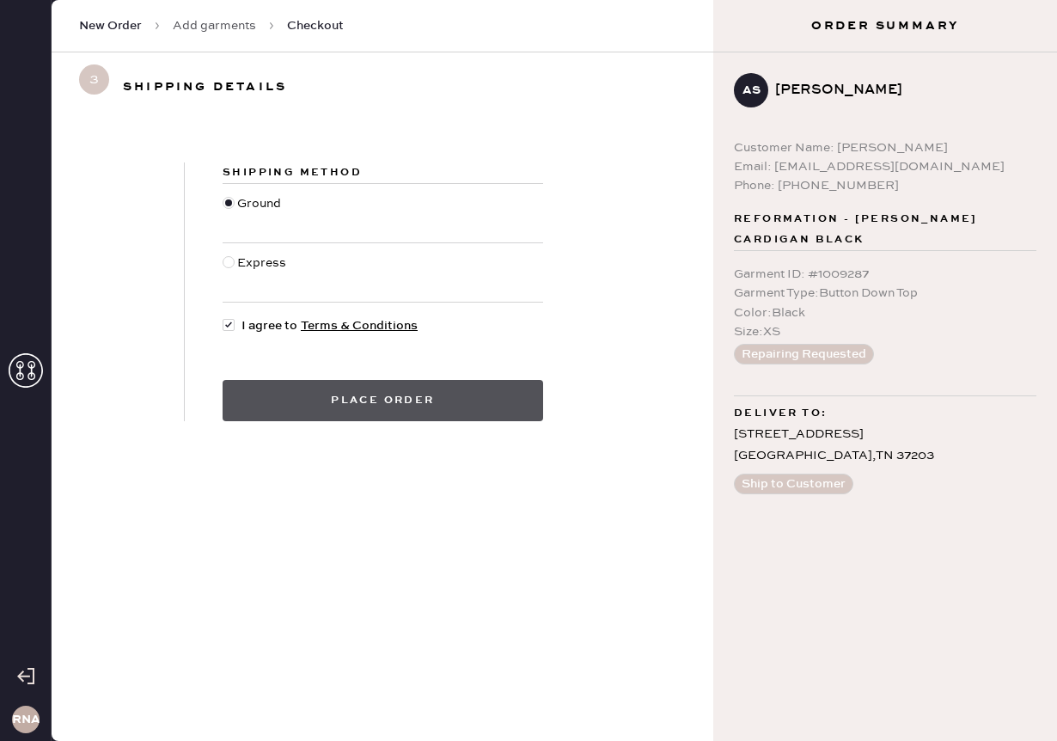
click at [306, 419] on button "Place order" at bounding box center [383, 400] width 321 height 41
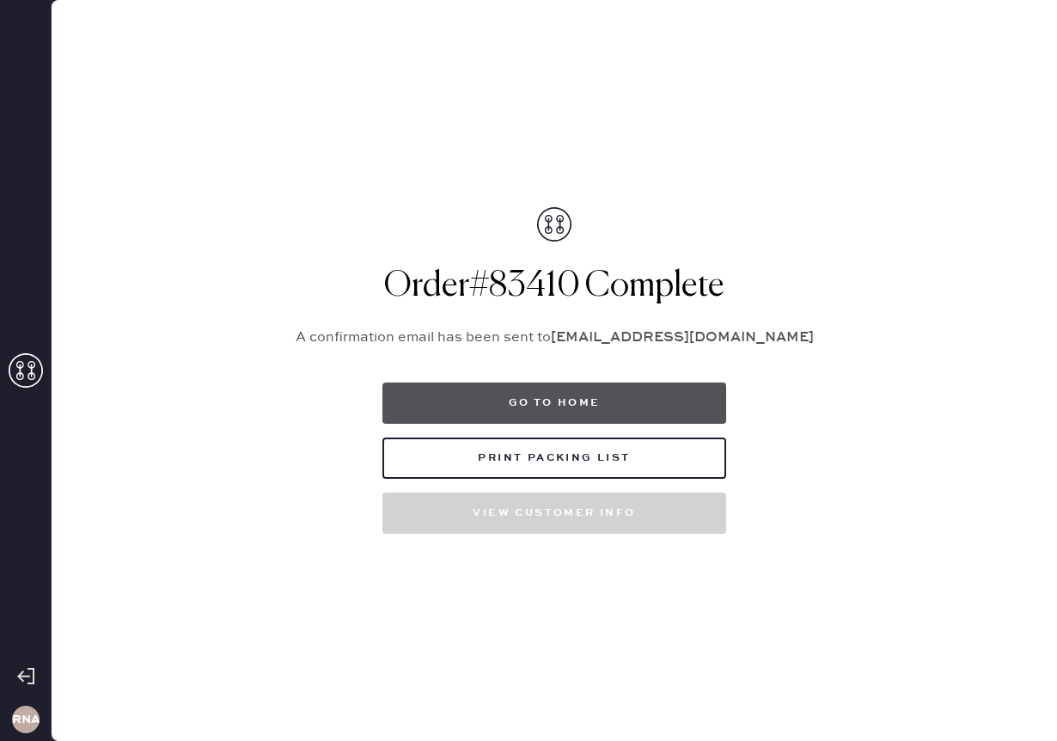
click at [480, 398] on button "Go to home" at bounding box center [554, 402] width 344 height 41
